Goal: Task Accomplishment & Management: Manage account settings

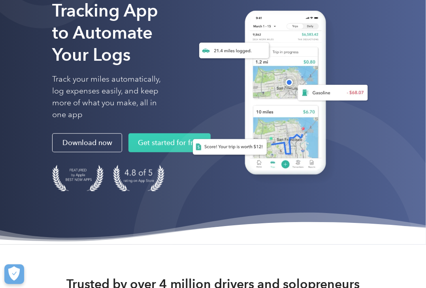
scroll to position [73, 0]
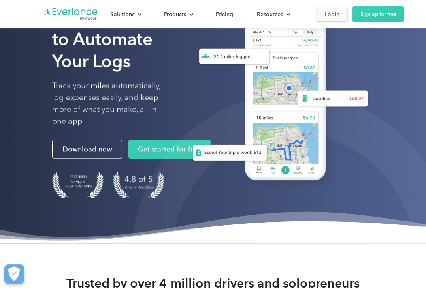
click at [337, 15] on div "Login" at bounding box center [332, 14] width 15 height 10
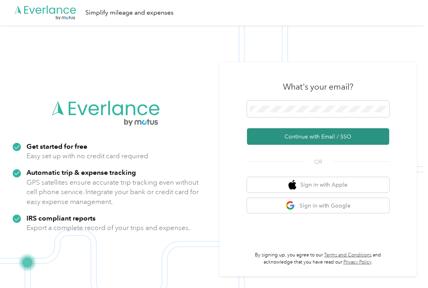
click at [286, 131] on button "Continue with Email / SSO" at bounding box center [318, 136] width 142 height 17
click at [294, 138] on button "Continue with Email / SSO" at bounding box center [318, 136] width 142 height 17
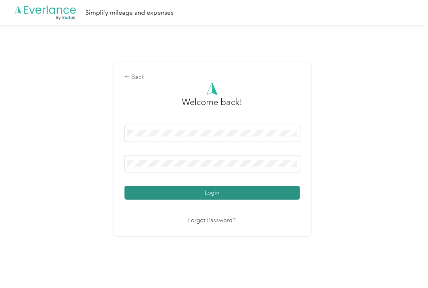
click at [170, 193] on button "Login" at bounding box center [211, 193] width 175 height 14
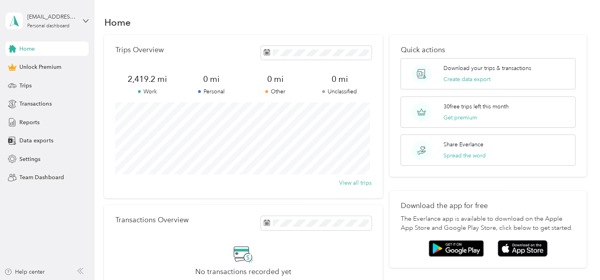
scroll to position [114, 0]
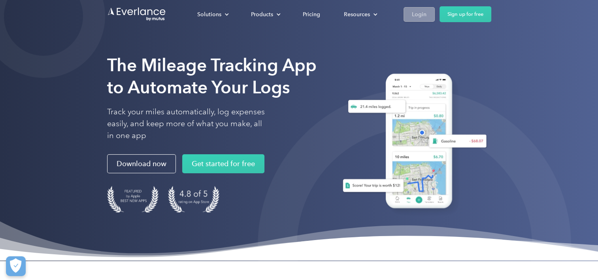
click at [411, 19] on link "Login" at bounding box center [418, 14] width 31 height 15
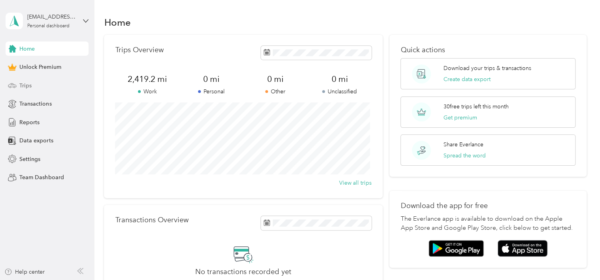
click at [38, 88] on div "Trips" at bounding box center [47, 85] width 83 height 14
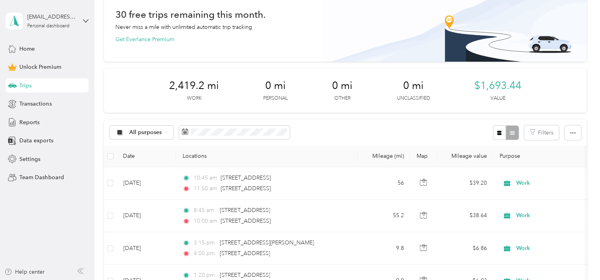
scroll to position [41, 0]
